Goal: Task Accomplishment & Management: Use online tool/utility

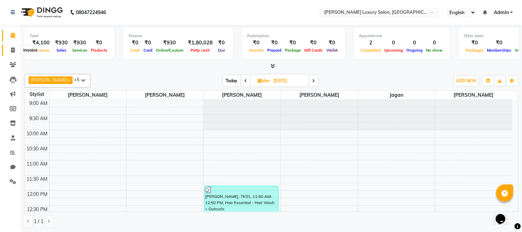
click at [12, 47] on span at bounding box center [13, 50] width 12 height 8
select select "7752"
select select "service"
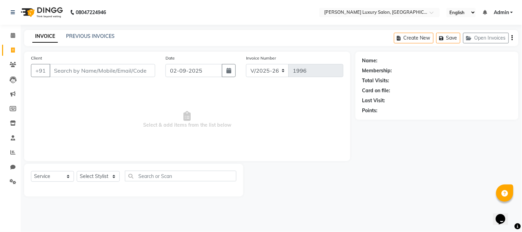
click at [64, 70] on input "Client" at bounding box center [103, 70] width 106 height 13
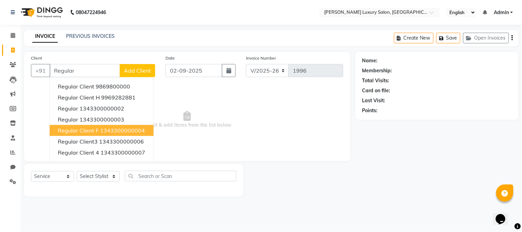
click at [106, 135] on button "Regular Client f 1343300000004" at bounding box center [102, 130] width 104 height 11
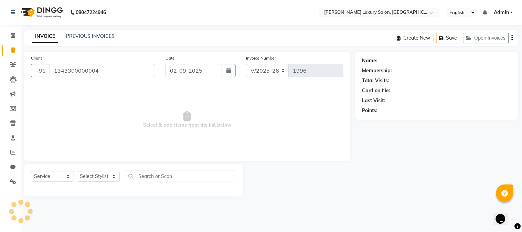
type input "1343300000004"
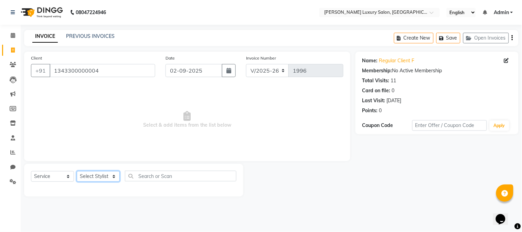
click at [96, 174] on select "Select Stylist [PERSON_NAME] Jagan [PERSON_NAME] [PERSON_NAME] Salon [PERSON_NA…" at bounding box center [98, 176] width 43 height 11
select select "69299"
click at [77, 171] on select "Select Stylist [PERSON_NAME] Jagan [PERSON_NAME] [PERSON_NAME] Salon [PERSON_NA…" at bounding box center [98, 176] width 43 height 11
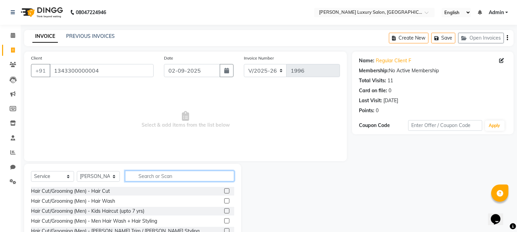
click at [149, 176] on input "text" at bounding box center [179, 176] width 109 height 11
click at [224, 191] on label at bounding box center [226, 190] width 5 height 5
click at [224, 191] on input "checkbox" at bounding box center [226, 191] width 4 height 4
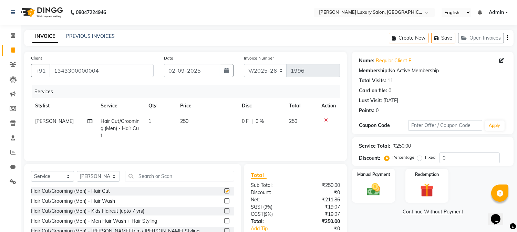
checkbox input "false"
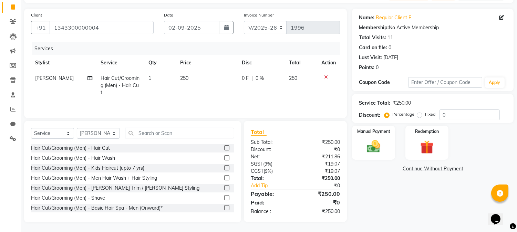
scroll to position [43, 0]
click at [377, 153] on img at bounding box center [373, 146] width 23 height 16
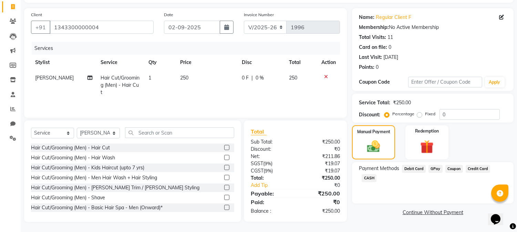
click at [376, 174] on span "CASH" at bounding box center [368, 178] width 15 height 8
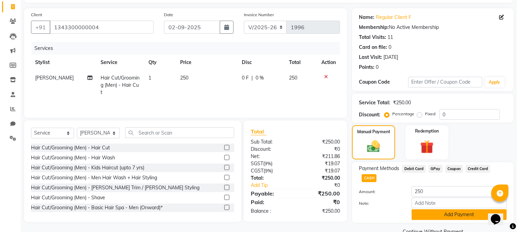
click at [445, 209] on button "Add Payment" at bounding box center [458, 214] width 95 height 11
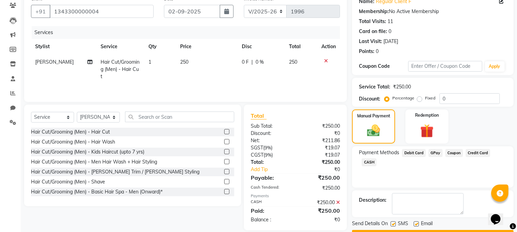
scroll to position [77, 0]
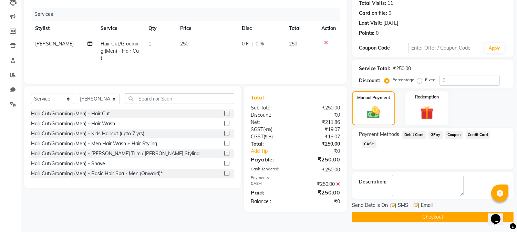
click at [435, 218] on button "Checkout" at bounding box center [432, 217] width 161 height 11
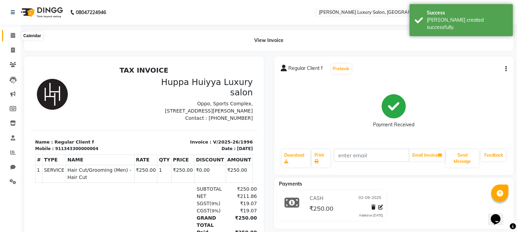
click at [11, 34] on icon at bounding box center [13, 35] width 4 height 5
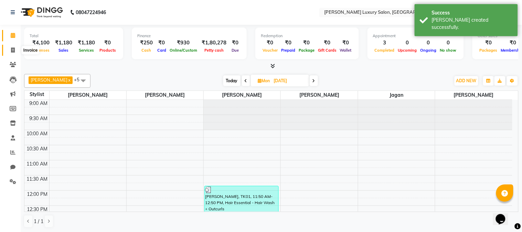
click at [13, 49] on icon at bounding box center [13, 50] width 4 height 5
select select "7752"
select select "service"
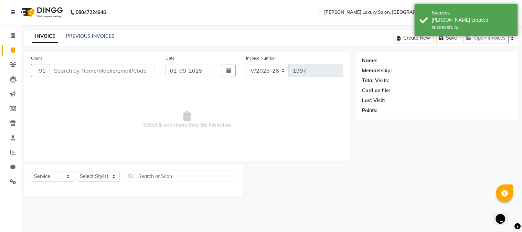
click at [63, 69] on input "Client" at bounding box center [103, 70] width 106 height 13
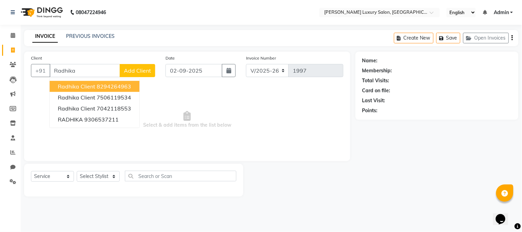
click at [109, 81] on button "Radhika Client 8294264963" at bounding box center [95, 86] width 90 height 11
type input "8294264963"
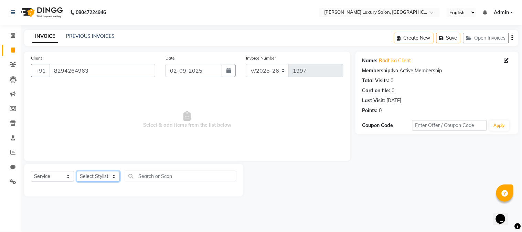
click at [90, 173] on select "Select Stylist [PERSON_NAME] Jagan [PERSON_NAME] [PERSON_NAME] Salon [PERSON_NA…" at bounding box center [98, 176] width 43 height 11
select select "69299"
click at [77, 171] on select "Select Stylist [PERSON_NAME] Jagan [PERSON_NAME] [PERSON_NAME] Salon [PERSON_NA…" at bounding box center [98, 176] width 43 height 11
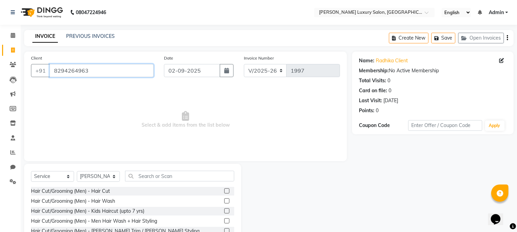
click at [116, 68] on input "8294264963" at bounding box center [102, 70] width 104 height 13
drag, startPoint x: 116, startPoint y: 68, endPoint x: 54, endPoint y: 70, distance: 61.6
click at [54, 70] on input "8294264963" at bounding box center [102, 70] width 104 height 13
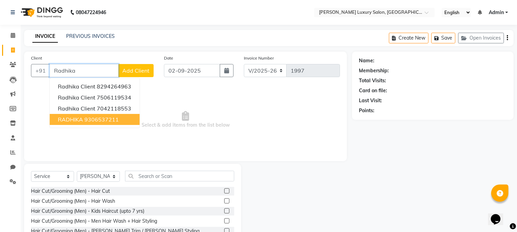
click at [108, 122] on ngb-highlight "9306537211" at bounding box center [101, 119] width 34 height 7
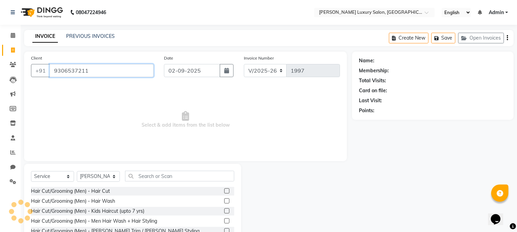
type input "9306537211"
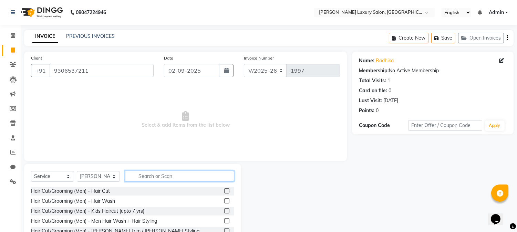
click at [161, 178] on input "text" at bounding box center [179, 176] width 109 height 11
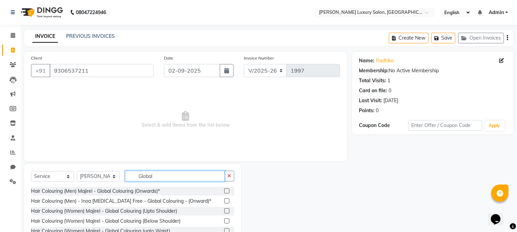
type input "Global"
click at [224, 210] on label at bounding box center [226, 210] width 5 height 5
click at [224, 210] on input "checkbox" at bounding box center [226, 211] width 4 height 4
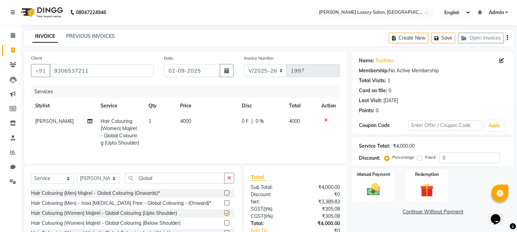
checkbox input "false"
click at [187, 118] on span "4000" at bounding box center [185, 121] width 11 height 6
select select "69299"
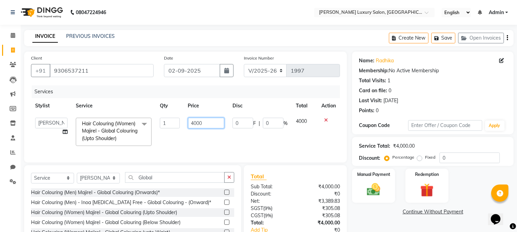
drag, startPoint x: 205, startPoint y: 122, endPoint x: 187, endPoint y: 120, distance: 18.1
click at [187, 120] on td "4000" at bounding box center [206, 132] width 44 height 36
type input "1500"
click at [197, 138] on td "1500" at bounding box center [206, 132] width 44 height 36
select select "69299"
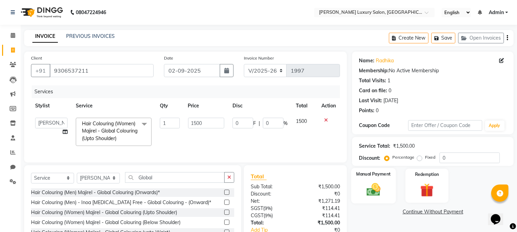
click at [384, 187] on img at bounding box center [373, 190] width 23 height 16
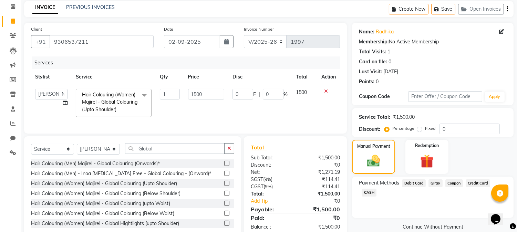
scroll to position [51, 0]
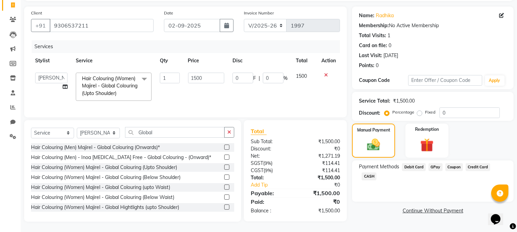
click at [439, 163] on span "GPay" at bounding box center [435, 167] width 14 height 8
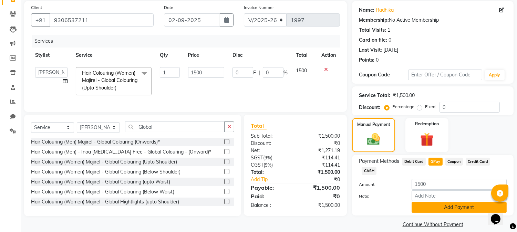
click at [442, 202] on button "Add Payment" at bounding box center [458, 207] width 95 height 11
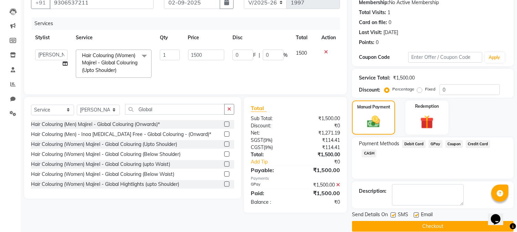
scroll to position [77, 0]
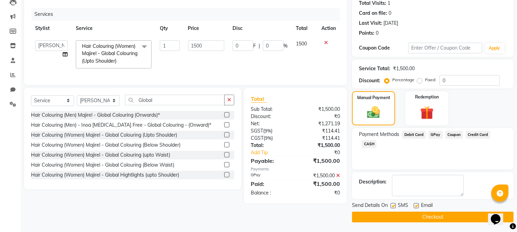
click at [411, 215] on button "Checkout" at bounding box center [432, 217] width 161 height 11
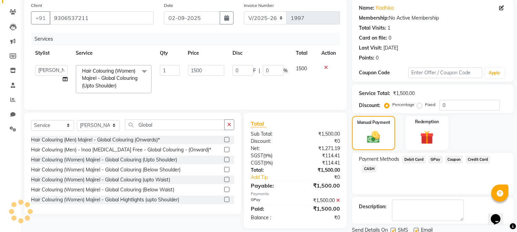
scroll to position [39, 0]
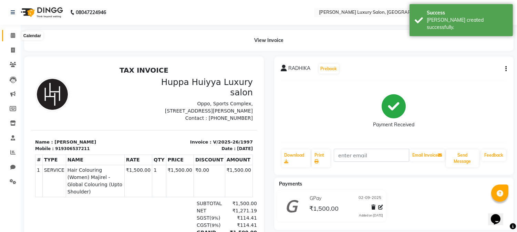
click at [12, 37] on icon at bounding box center [13, 35] width 4 height 5
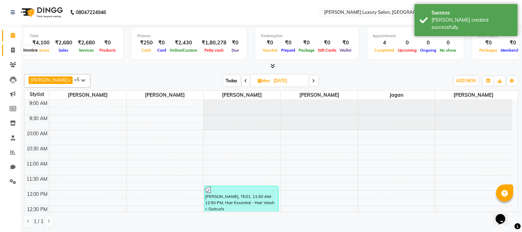
click at [12, 50] on icon at bounding box center [13, 50] width 4 height 5
select select "service"
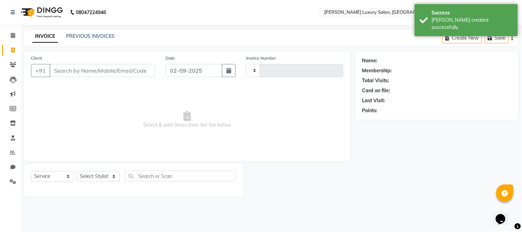
type input "1998"
select select "7752"
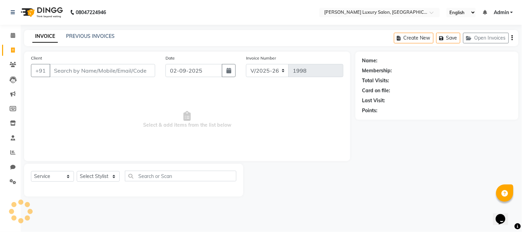
click at [220, 104] on span "Select & add items from the list below" at bounding box center [187, 119] width 313 height 69
click at [86, 71] on input "Client" at bounding box center [103, 70] width 106 height 13
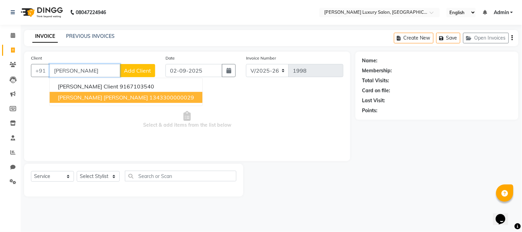
click at [89, 95] on span "[PERSON_NAME] [PERSON_NAME]" at bounding box center [103, 97] width 90 height 7
type input "1343300000029"
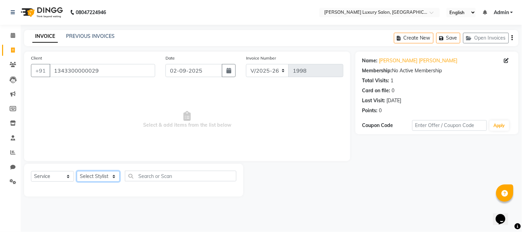
click at [107, 180] on select "Select Stylist [PERSON_NAME] Jagan [PERSON_NAME] [PERSON_NAME] Salon [PERSON_NA…" at bounding box center [98, 176] width 43 height 11
select select "69294"
click at [77, 171] on select "Select Stylist [PERSON_NAME] Jagan [PERSON_NAME] [PERSON_NAME] Salon [PERSON_NA…" at bounding box center [98, 176] width 43 height 11
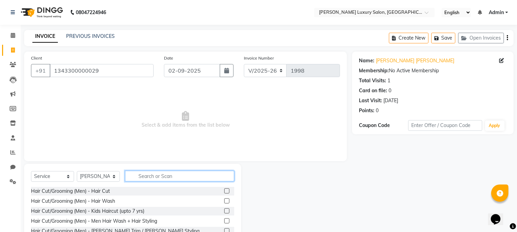
click at [163, 176] on input "text" at bounding box center [179, 176] width 109 height 11
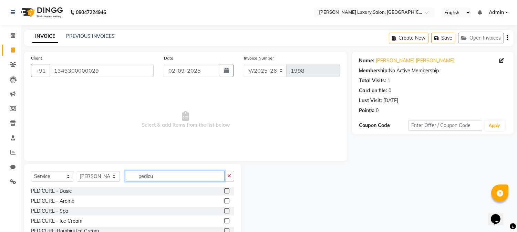
type input "pedicu"
click at [227, 190] on label at bounding box center [226, 190] width 5 height 5
click at [227, 190] on input "checkbox" at bounding box center [226, 191] width 4 height 4
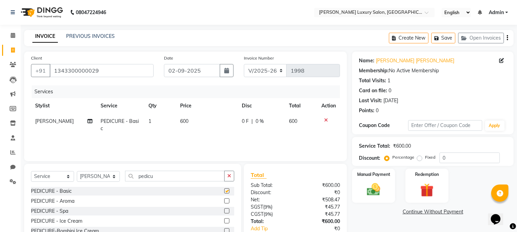
checkbox input "false"
click at [376, 192] on img at bounding box center [373, 190] width 23 height 16
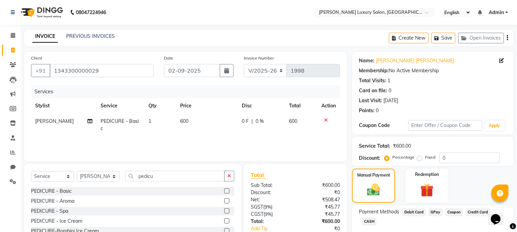
click at [433, 212] on span "GPay" at bounding box center [435, 212] width 14 height 8
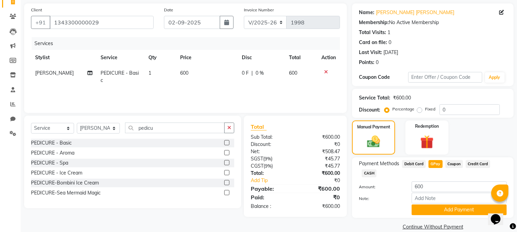
scroll to position [49, 0]
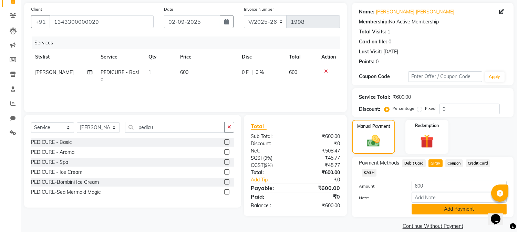
click at [444, 204] on button "Add Payment" at bounding box center [458, 209] width 95 height 11
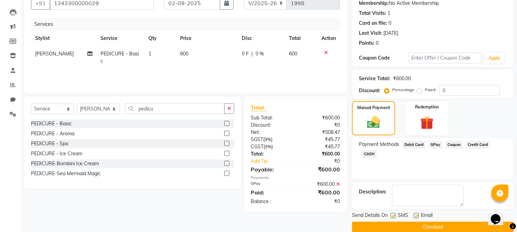
scroll to position [77, 0]
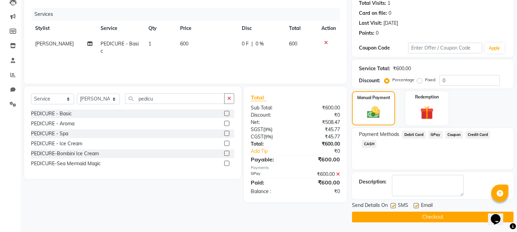
click at [433, 219] on button "Checkout" at bounding box center [432, 217] width 161 height 11
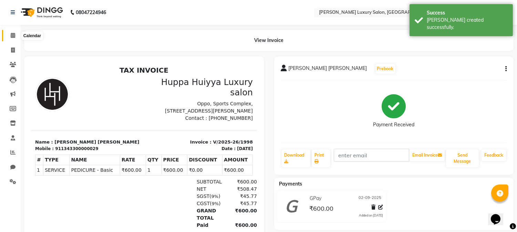
click at [11, 35] on icon at bounding box center [13, 35] width 4 height 5
